Goal: Find specific page/section: Find specific page/section

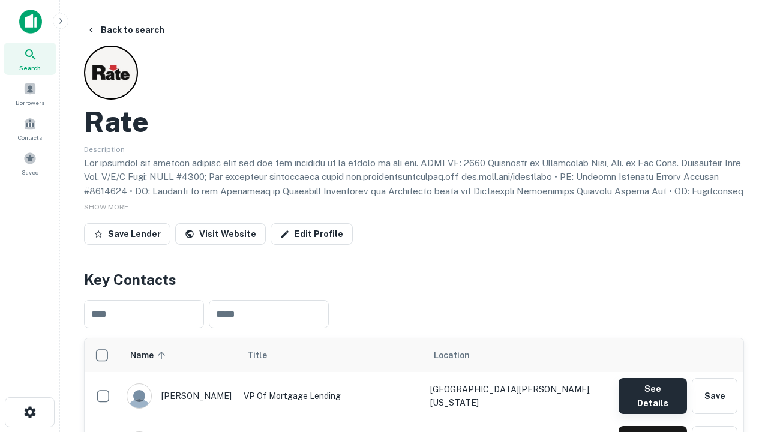
click at [652, 390] on button "See Details" at bounding box center [653, 396] width 68 height 36
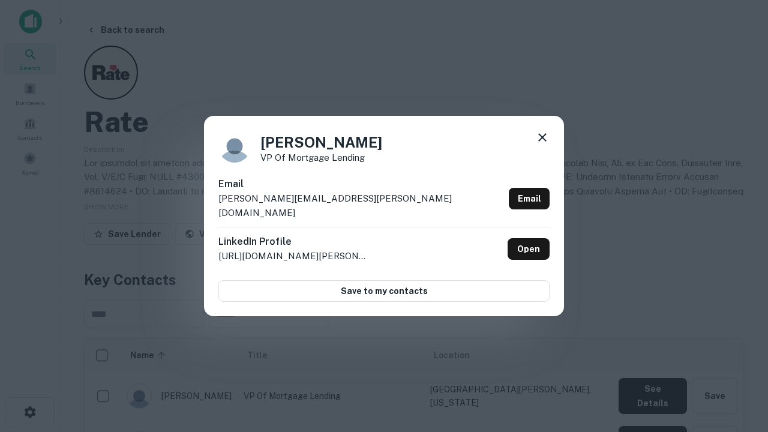
click at [543, 145] on icon at bounding box center [542, 137] width 14 height 14
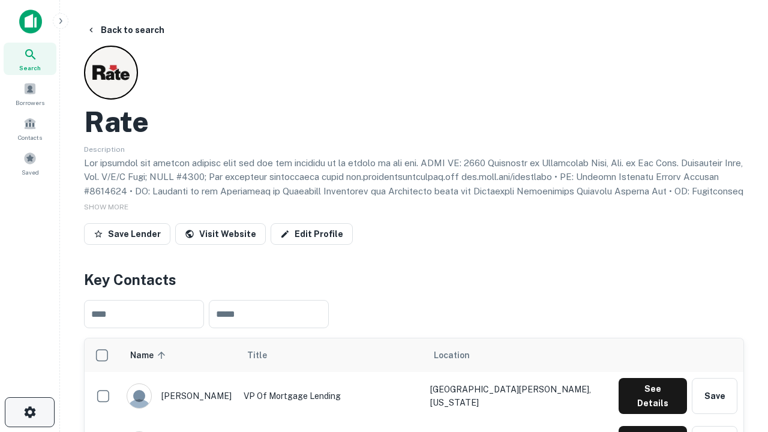
click at [29, 412] on icon "button" at bounding box center [30, 412] width 14 height 14
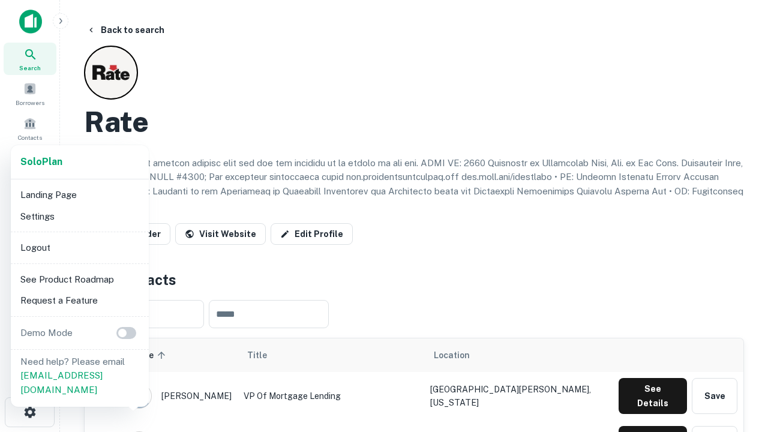
click at [79, 247] on li "Logout" at bounding box center [80, 248] width 128 height 22
